Goal: Transaction & Acquisition: Obtain resource

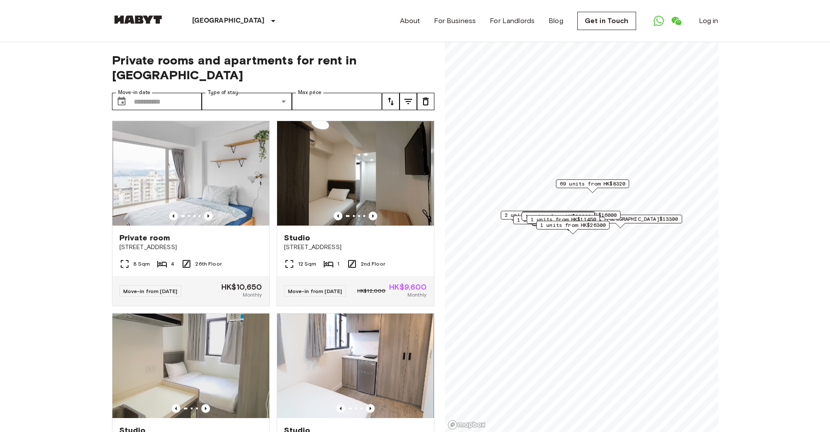
click at [615, 184] on span "69 units from HK$8320" at bounding box center [591, 184] width 65 height 8
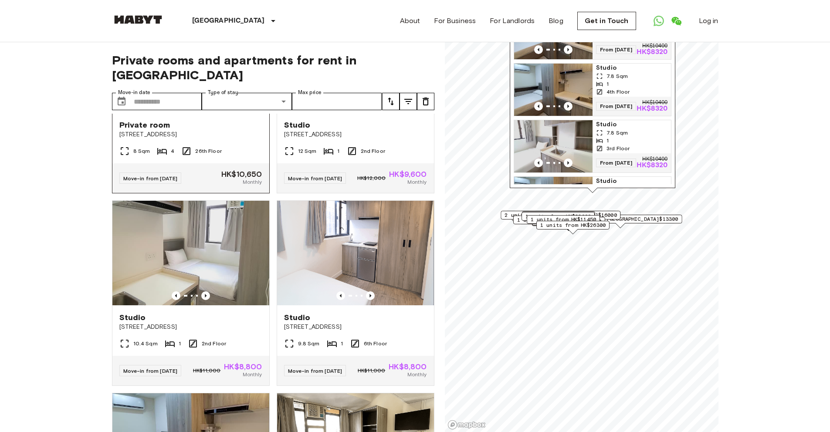
scroll to position [176, 0]
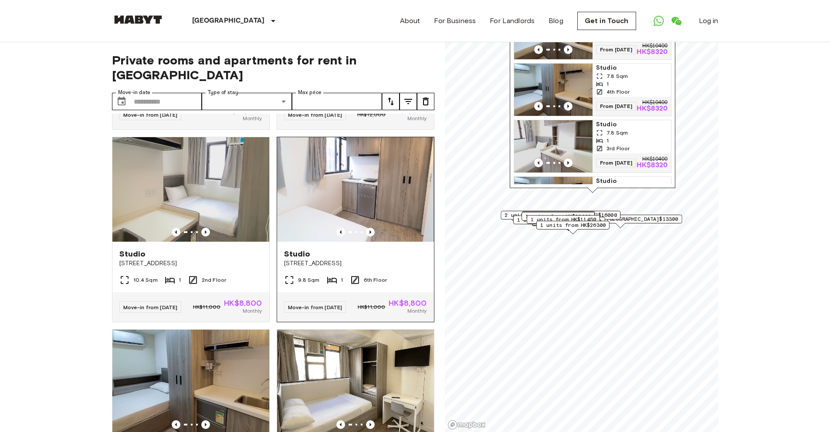
click at [412, 208] on img at bounding box center [355, 189] width 157 height 105
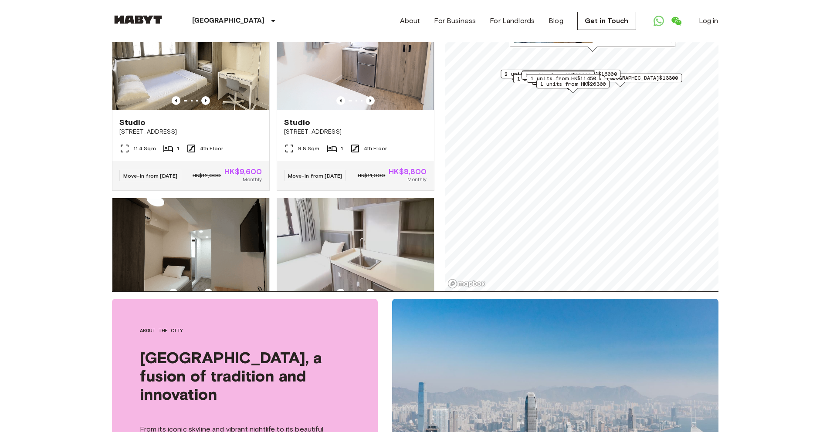
scroll to position [745, 0]
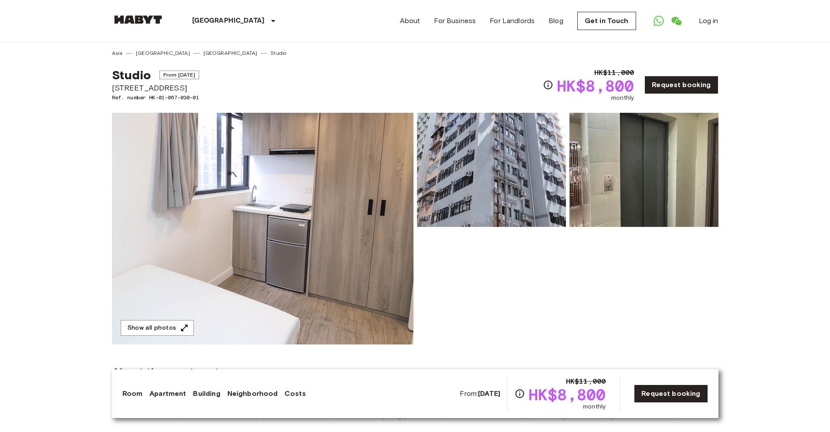
click at [222, 97] on div "Studio From [DATE] [STREET_ADDRESS]. number HK-01-067-030-01 HK$11,000 HK$8,800…" at bounding box center [415, 79] width 606 height 45
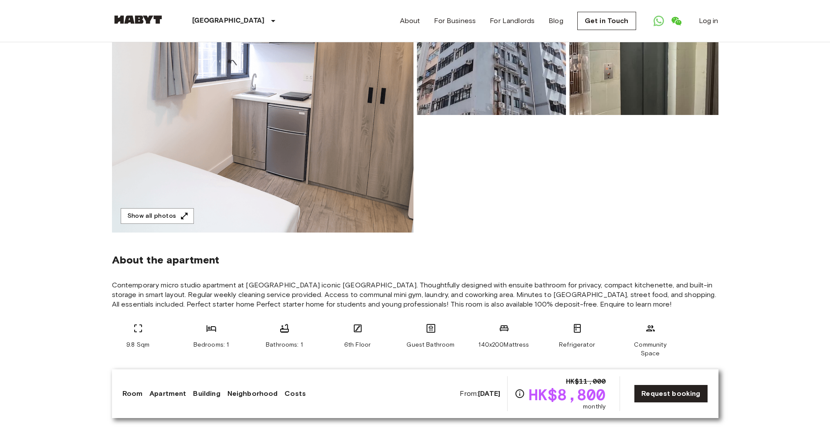
scroll to position [241, 0]
